Goal: Task Accomplishment & Management: Complete application form

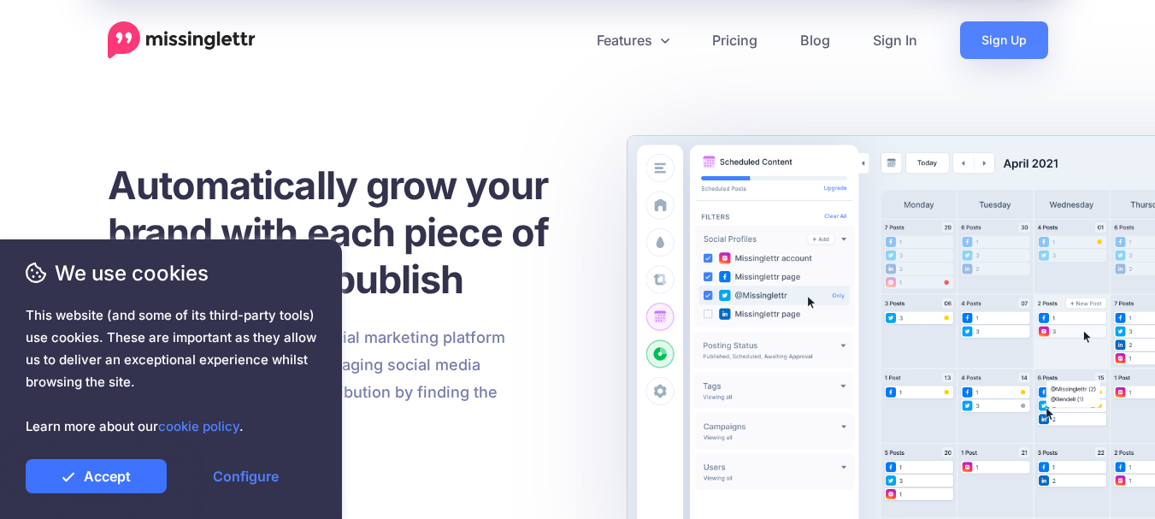
click at [113, 478] on link "Accept" at bounding box center [96, 476] width 141 height 34
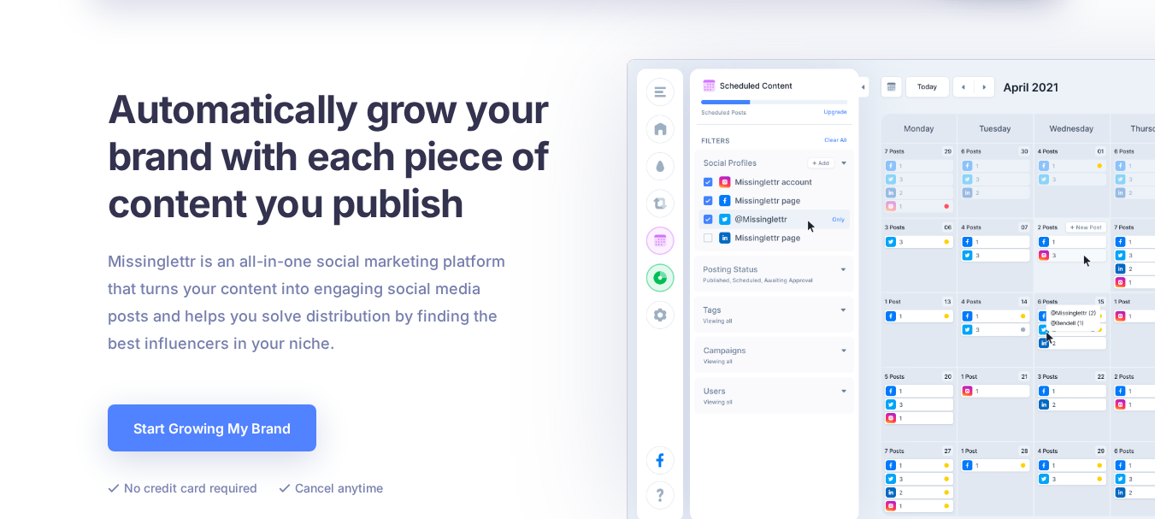
scroll to position [85, 0]
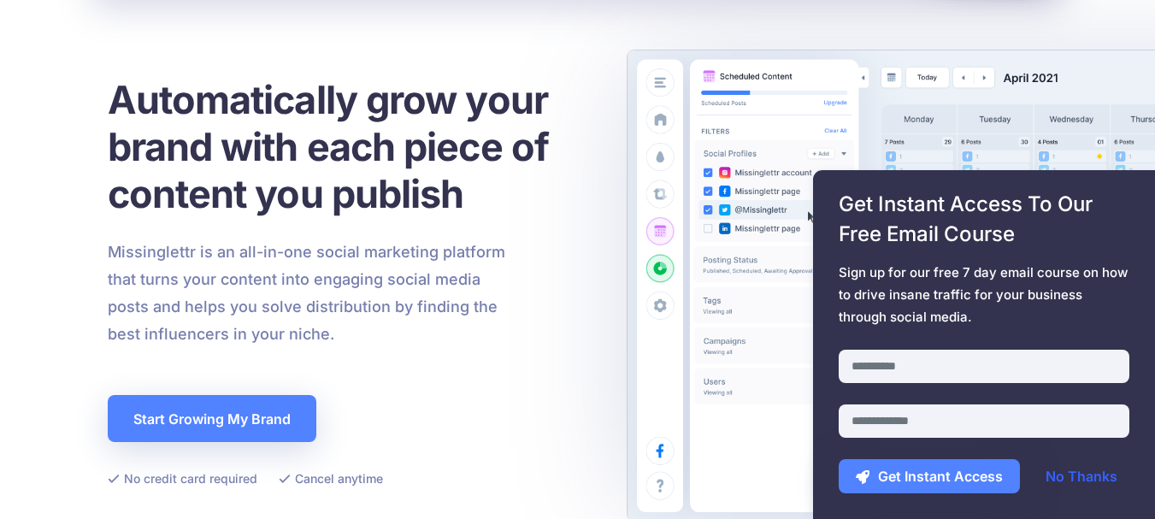
click at [1072, 471] on link "No Thanks" at bounding box center [1081, 476] width 106 height 34
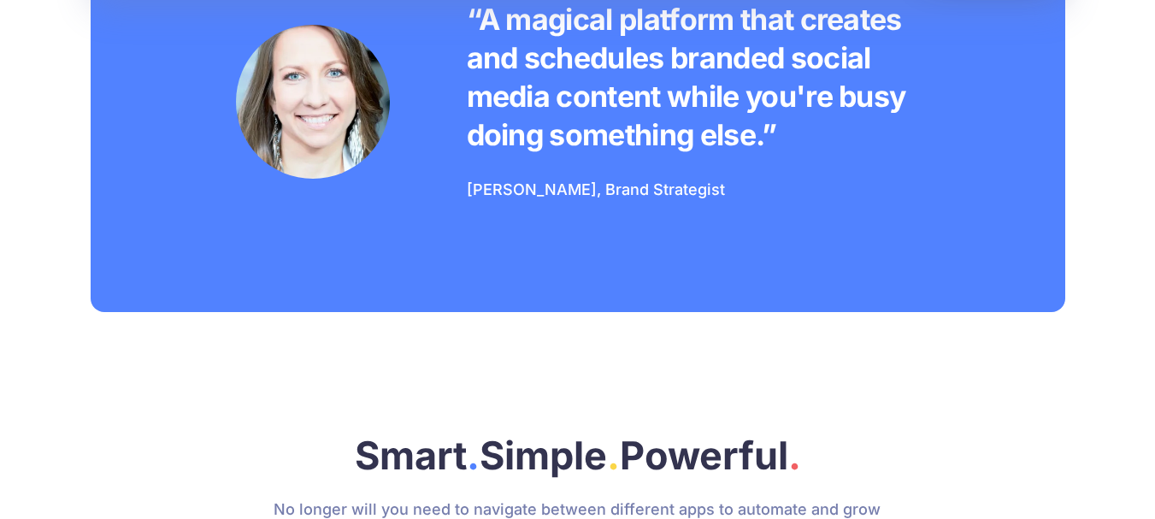
scroll to position [0, 0]
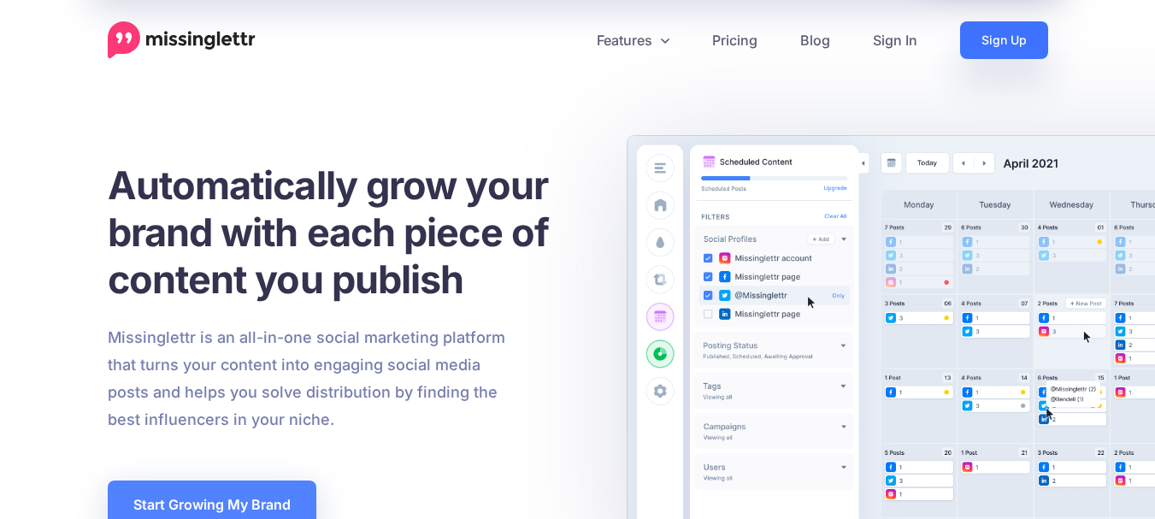
click at [979, 32] on link "Sign Up" at bounding box center [1004, 40] width 88 height 38
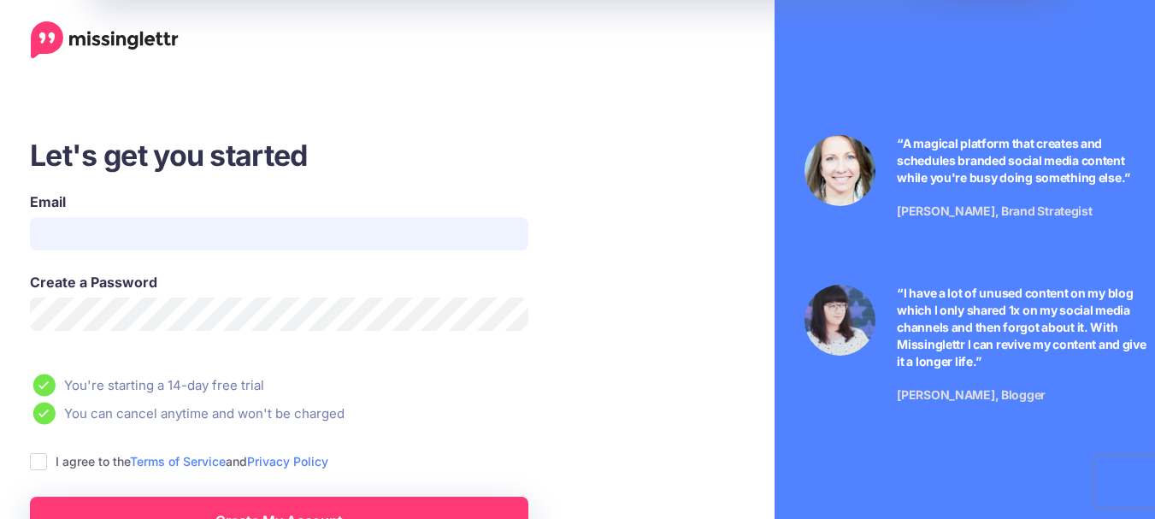
click at [225, 217] on input "Email" at bounding box center [279, 233] width 498 height 33
type input "**********"
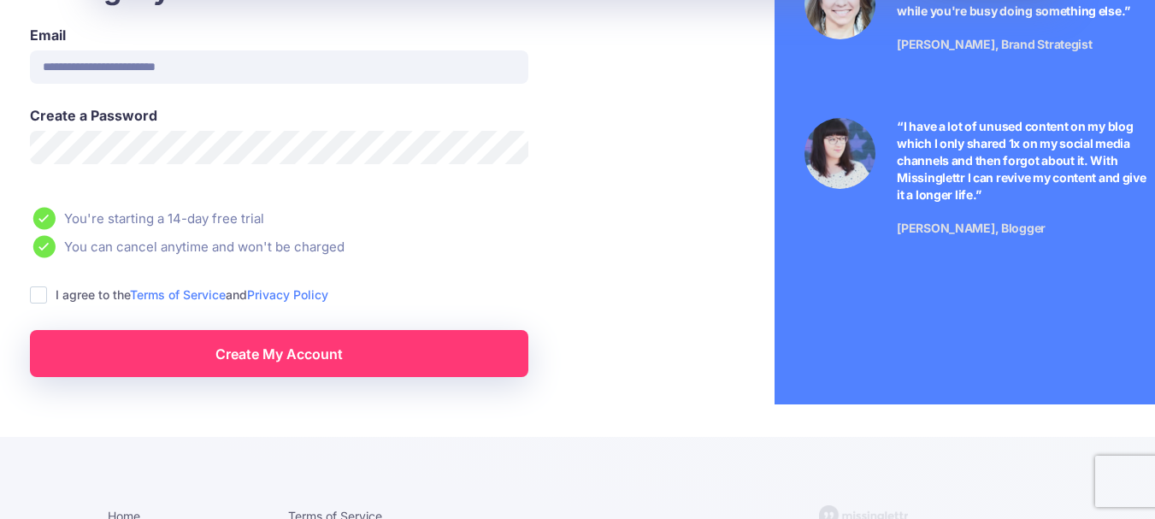
scroll to position [239, 0]
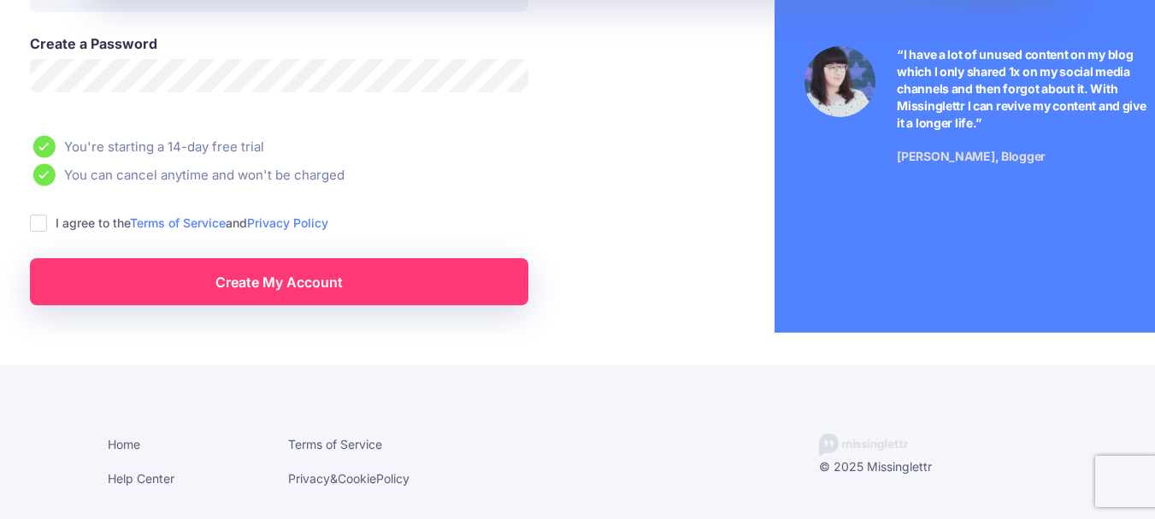
click at [41, 225] on ins at bounding box center [38, 223] width 17 height 17
click at [205, 289] on link "Create My Account" at bounding box center [279, 281] width 498 height 47
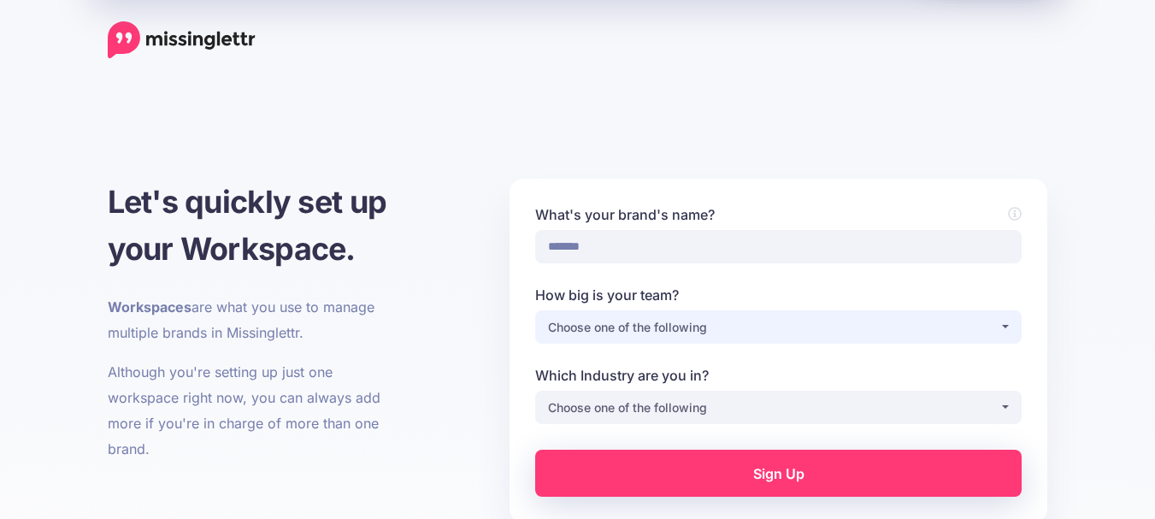
type input "*******"
click at [755, 336] on div "Choose one of the following" at bounding box center [773, 327] width 451 height 21
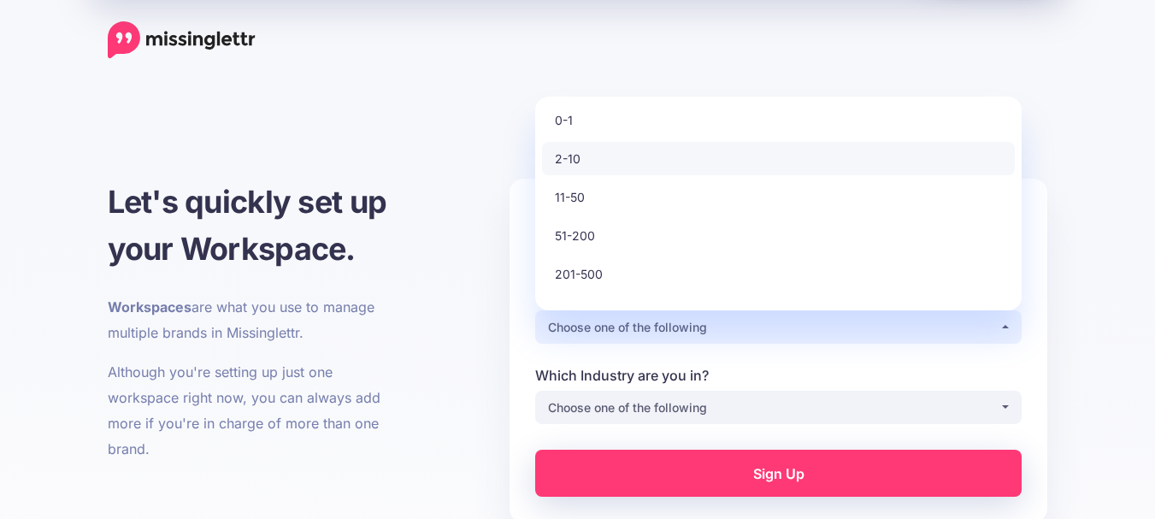
click at [720, 161] on link "2-10" at bounding box center [778, 158] width 473 height 33
select select "*"
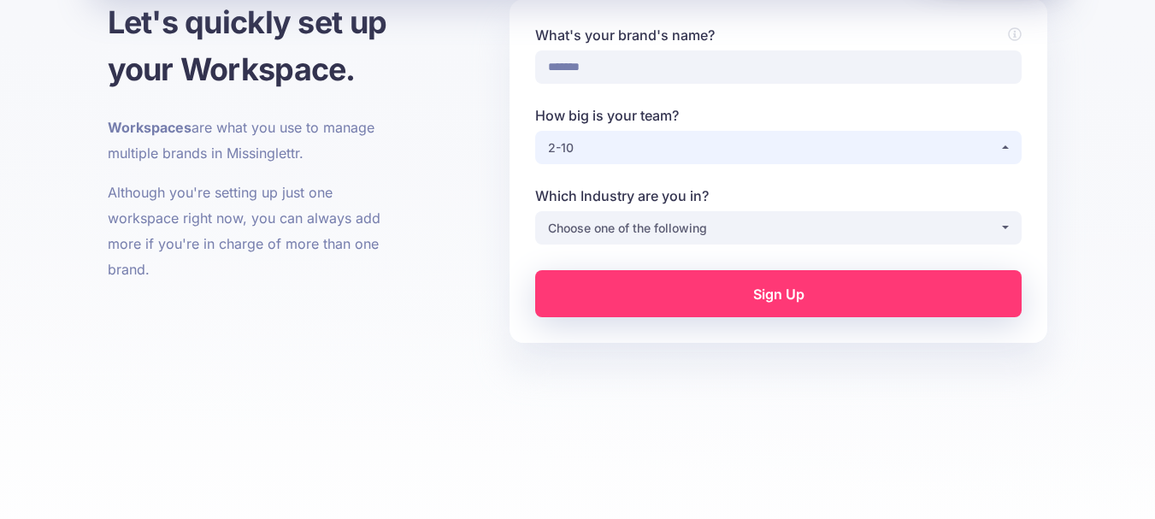
scroll to position [185, 0]
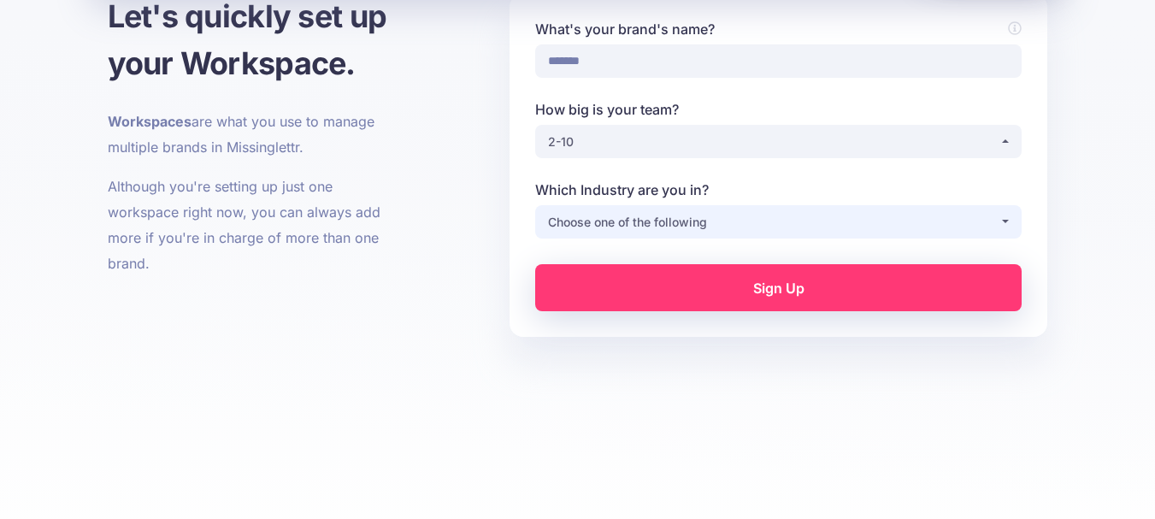
click at [732, 212] on div "Choose one of the following" at bounding box center [773, 222] width 451 height 21
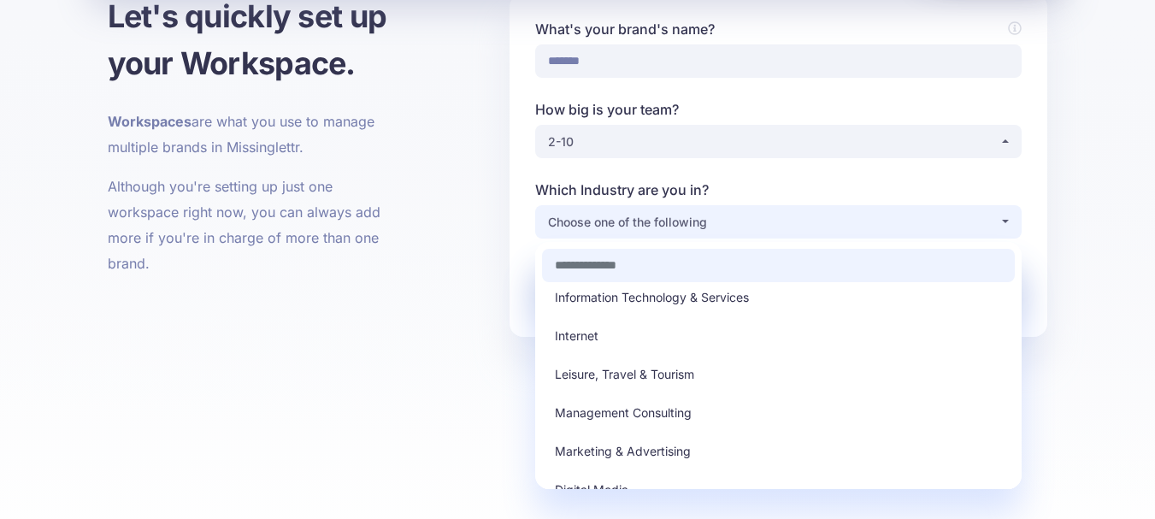
scroll to position [242, 0]
click at [717, 445] on link "Marketing & Advertising" at bounding box center [778, 449] width 473 height 33
select select "*********"
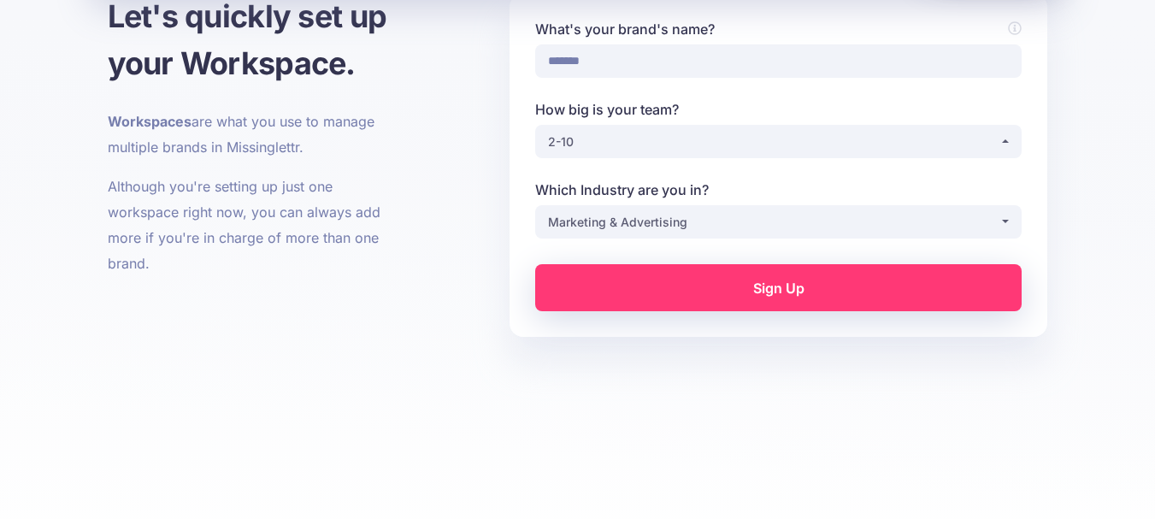
click at [875, 287] on link "Sign Up" at bounding box center [778, 287] width 486 height 47
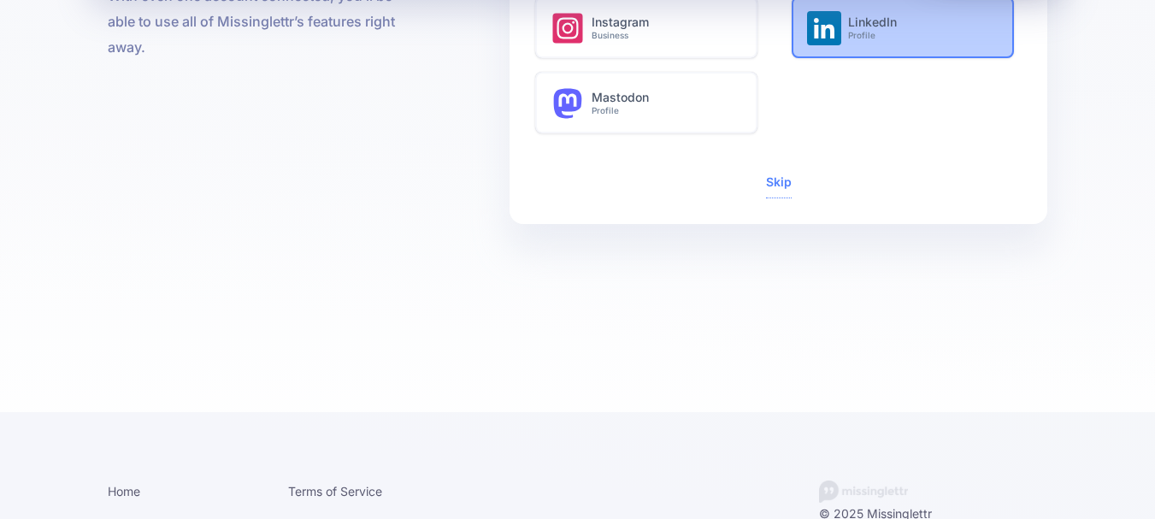
scroll to position [362, 0]
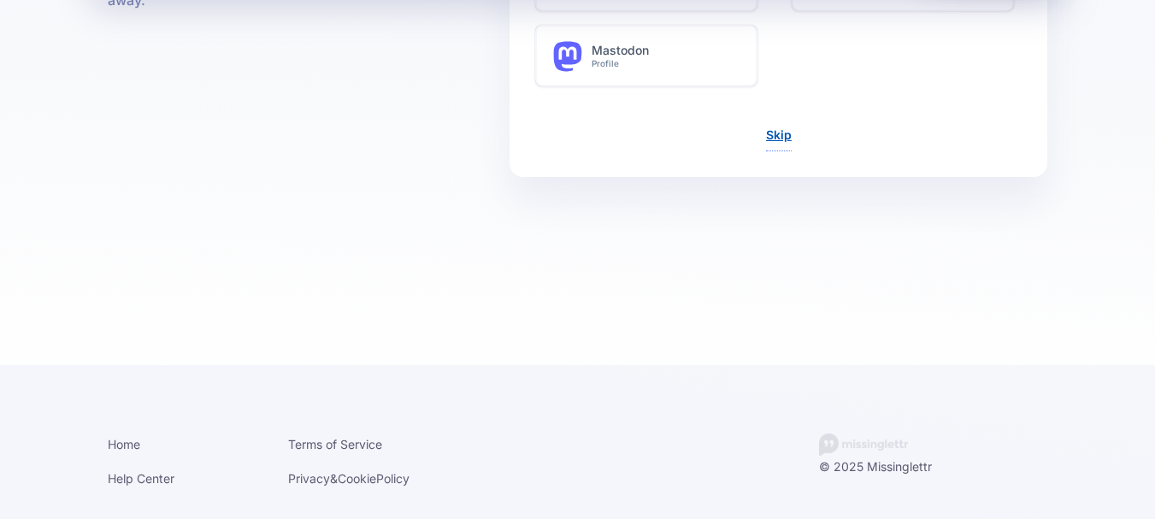
click at [785, 138] on link "Skip" at bounding box center [779, 134] width 26 height 15
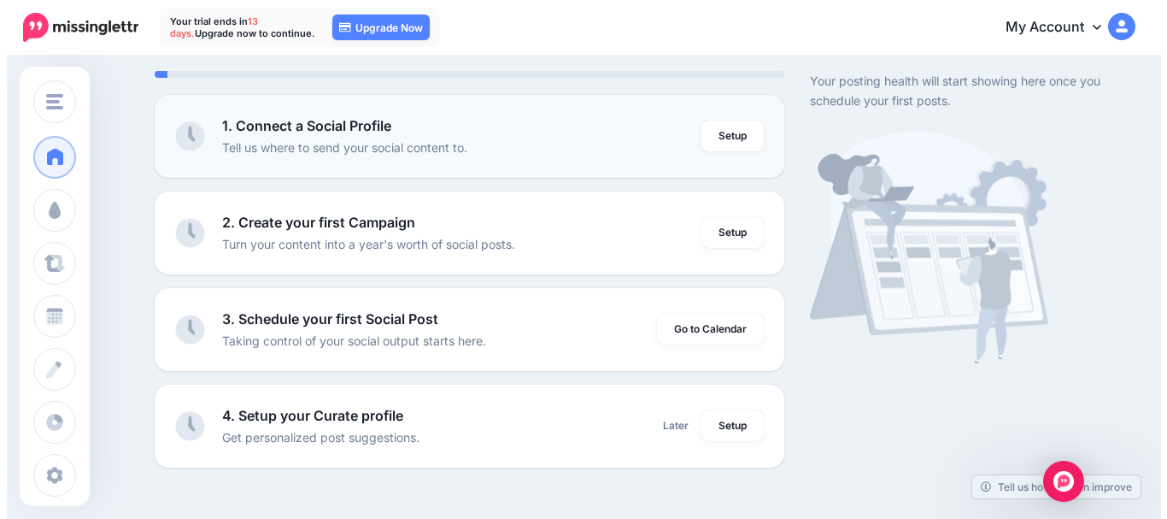
scroll to position [143, 0]
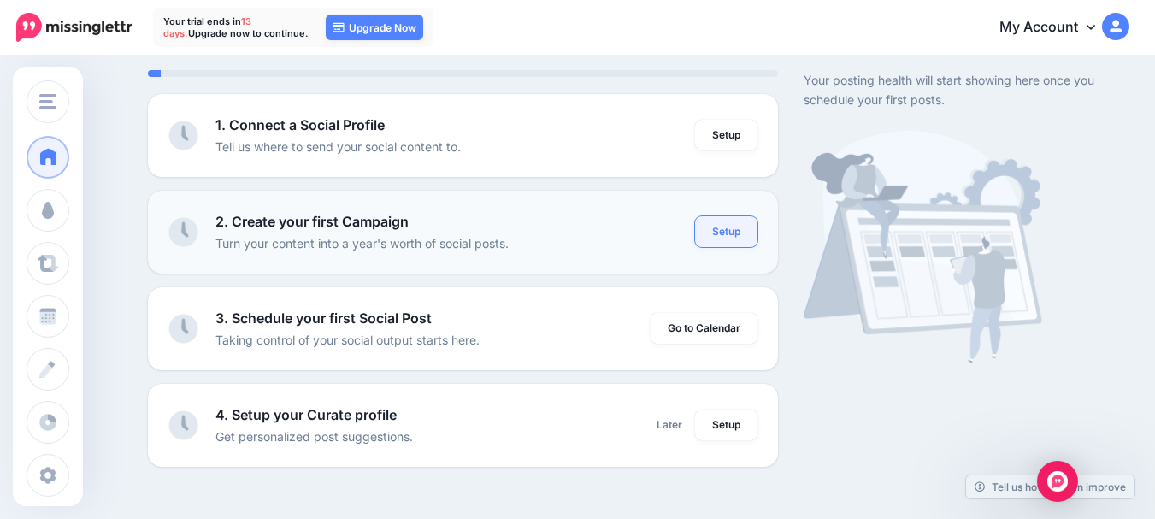
click at [726, 239] on link "Setup" at bounding box center [726, 231] width 62 height 31
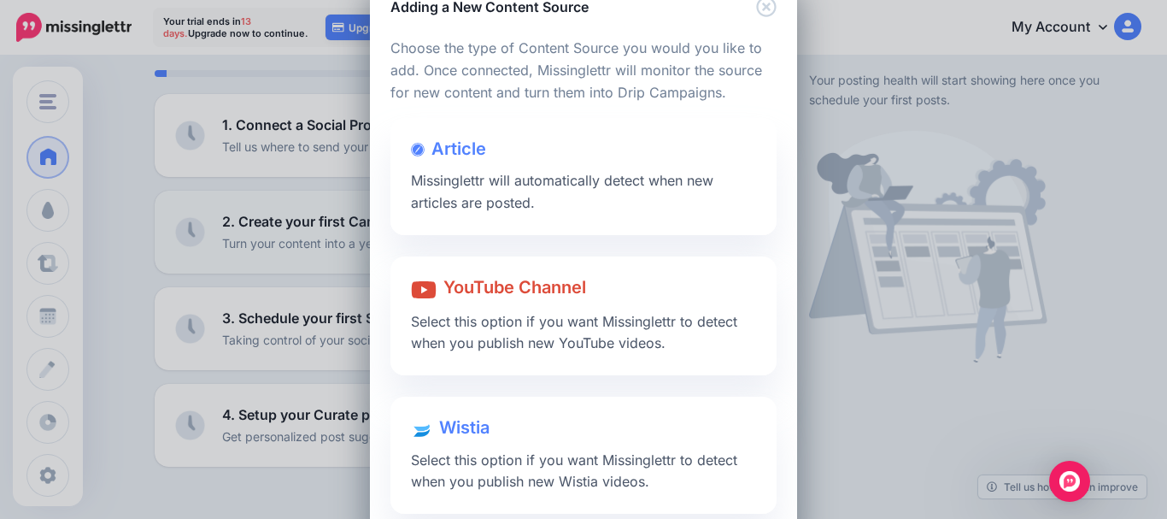
scroll to position [31, 0]
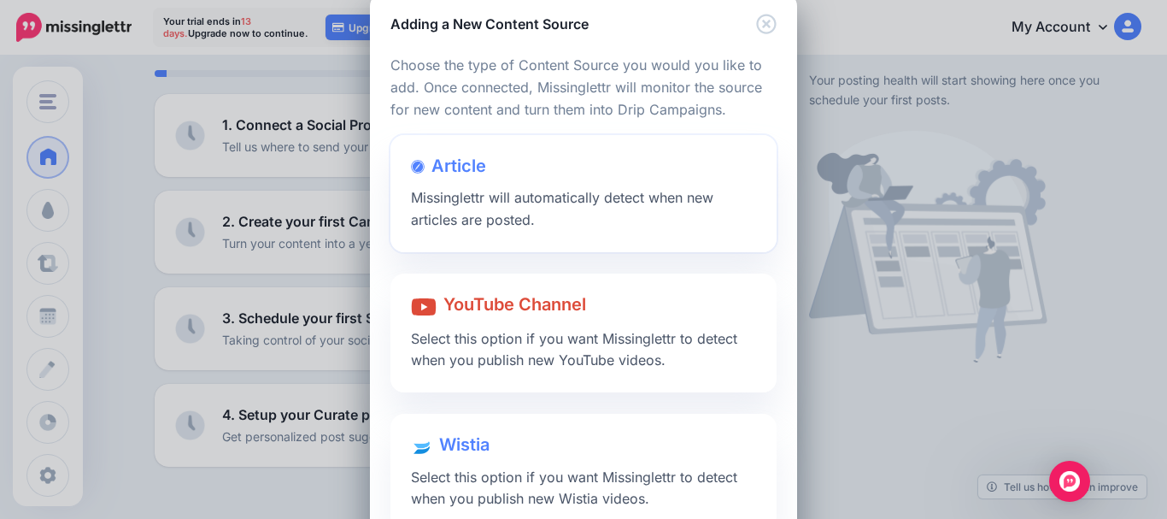
click at [655, 195] on span "Missinglettr will automatically detect when new articles are posted." at bounding box center [562, 208] width 303 height 39
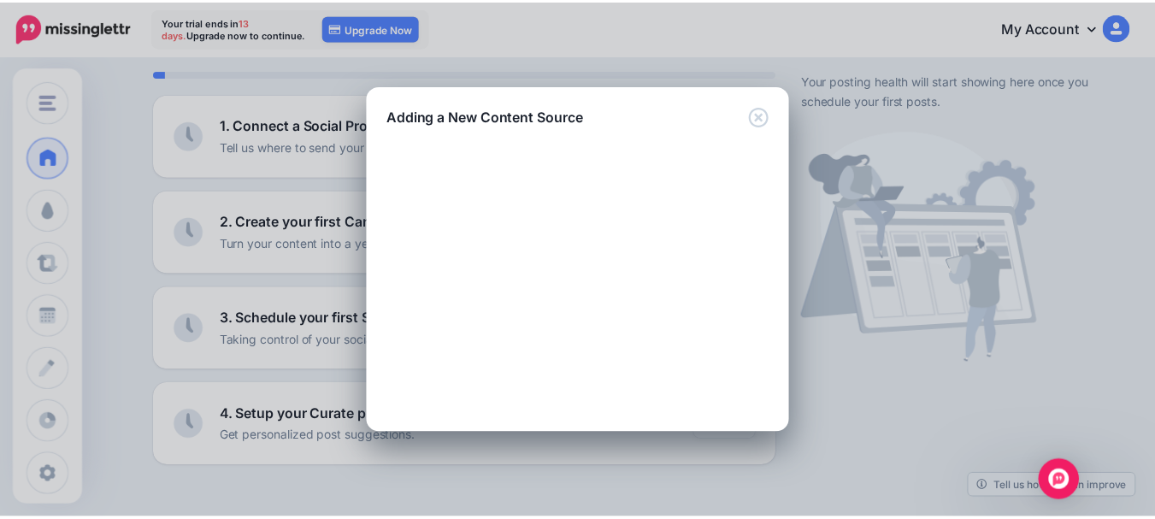
scroll to position [0, 0]
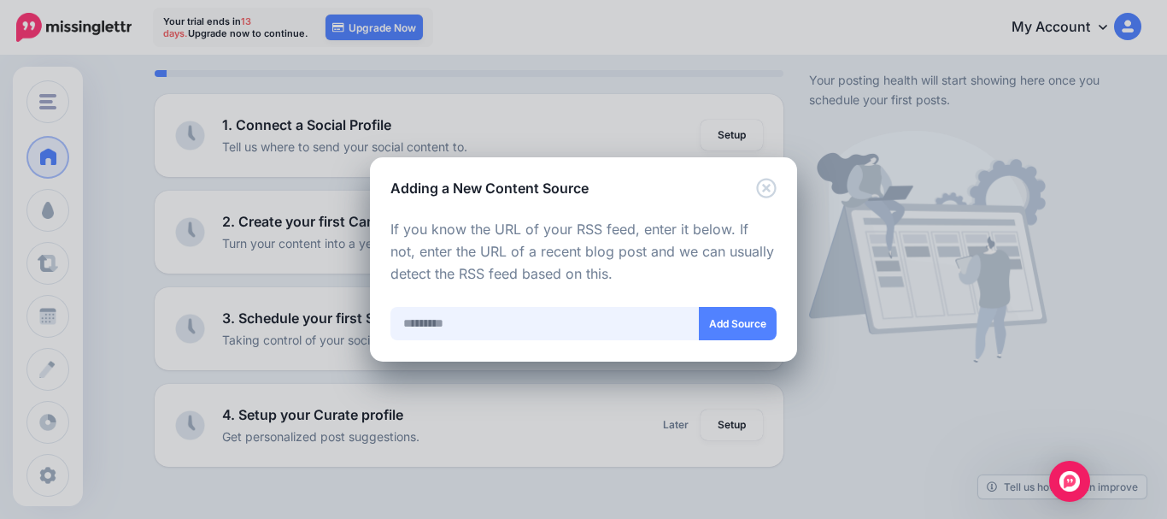
click at [592, 325] on input "text" at bounding box center [545, 323] width 309 height 33
click at [766, 181] on icon "Close" at bounding box center [766, 188] width 21 height 21
